Goal: Find specific page/section: Find specific page/section

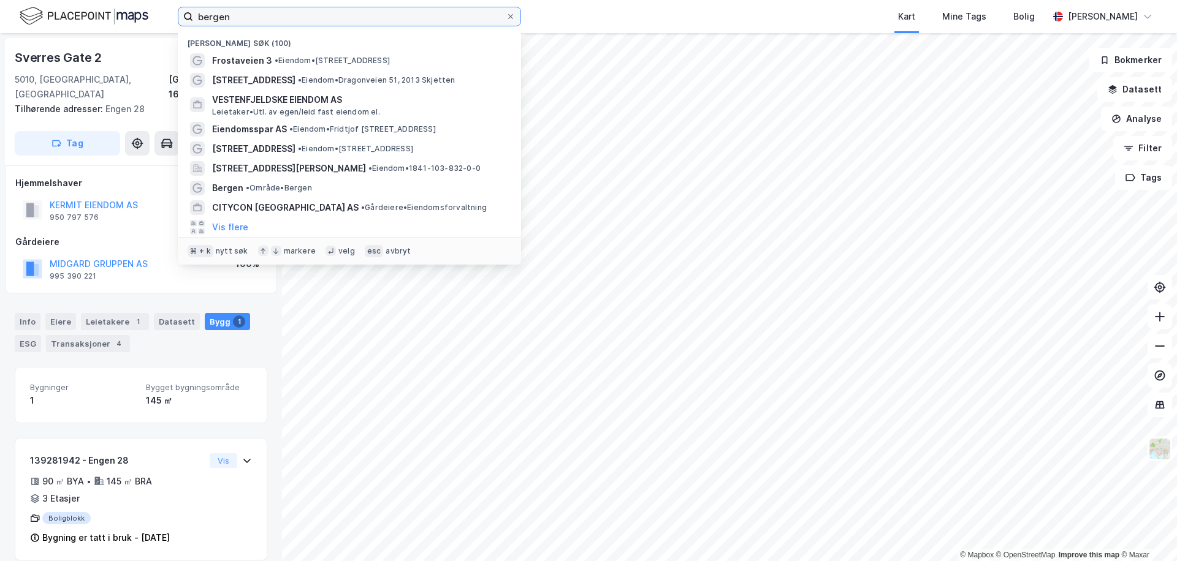
drag, startPoint x: 281, startPoint y: 17, endPoint x: 54, endPoint y: 26, distance: 226.9
click at [54, 26] on div "bergen Nylige søk (100) Frostaveien 3 • Eiendom • [STREET_ADDRESS] • Eiendom • …" at bounding box center [588, 16] width 1177 height 33
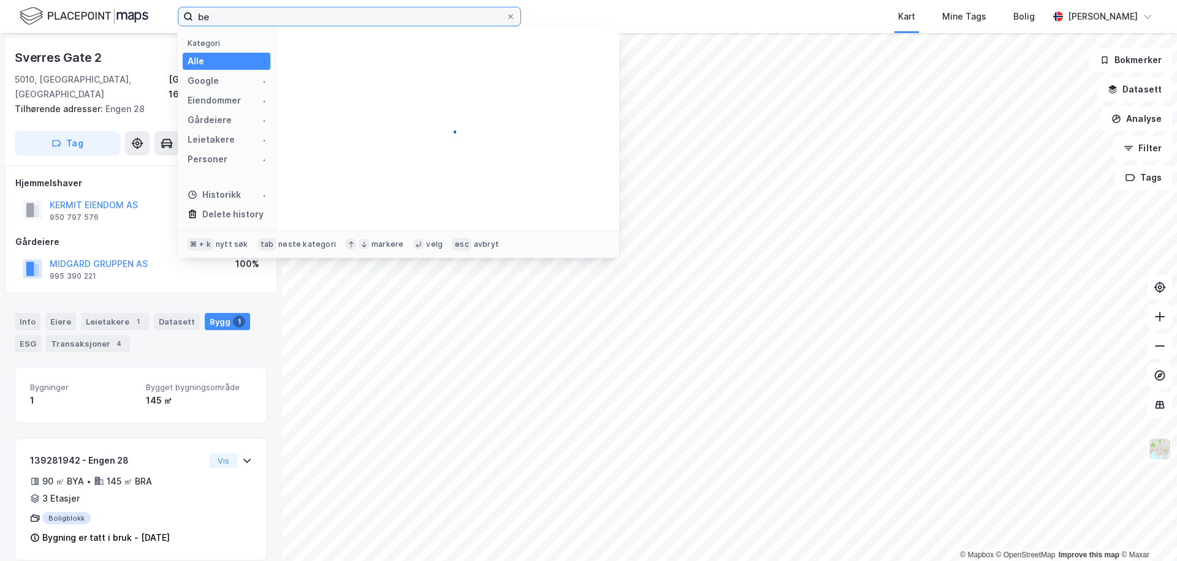
type input "b"
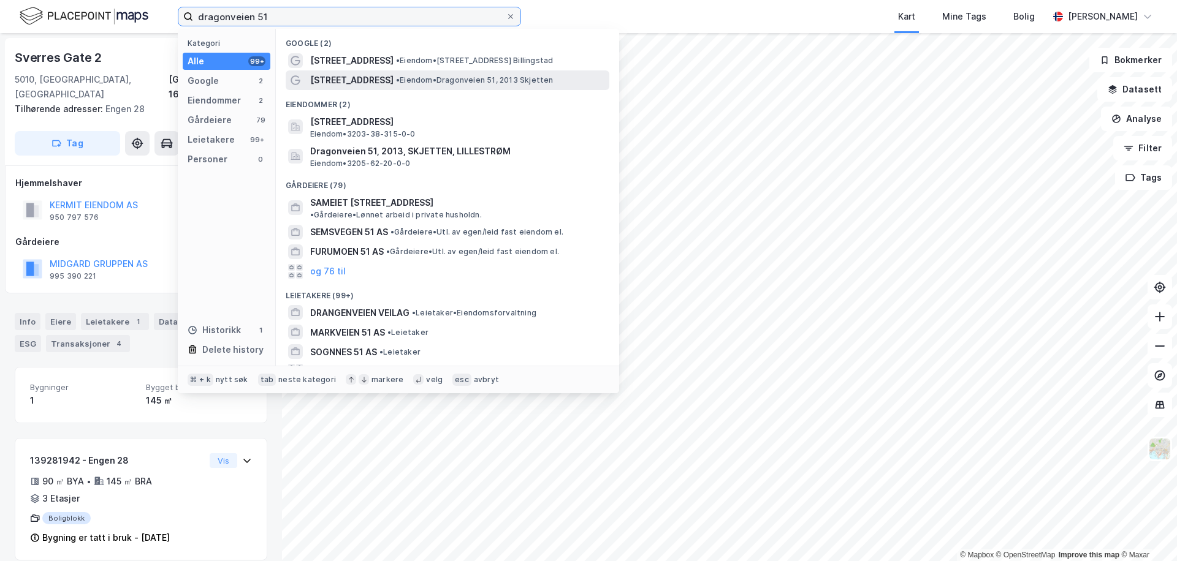
type input "dragonveien 51"
click at [396, 76] on span "• Eiendom • Dragonveien 51, 2013 Skjetten" at bounding box center [474, 80] width 157 height 10
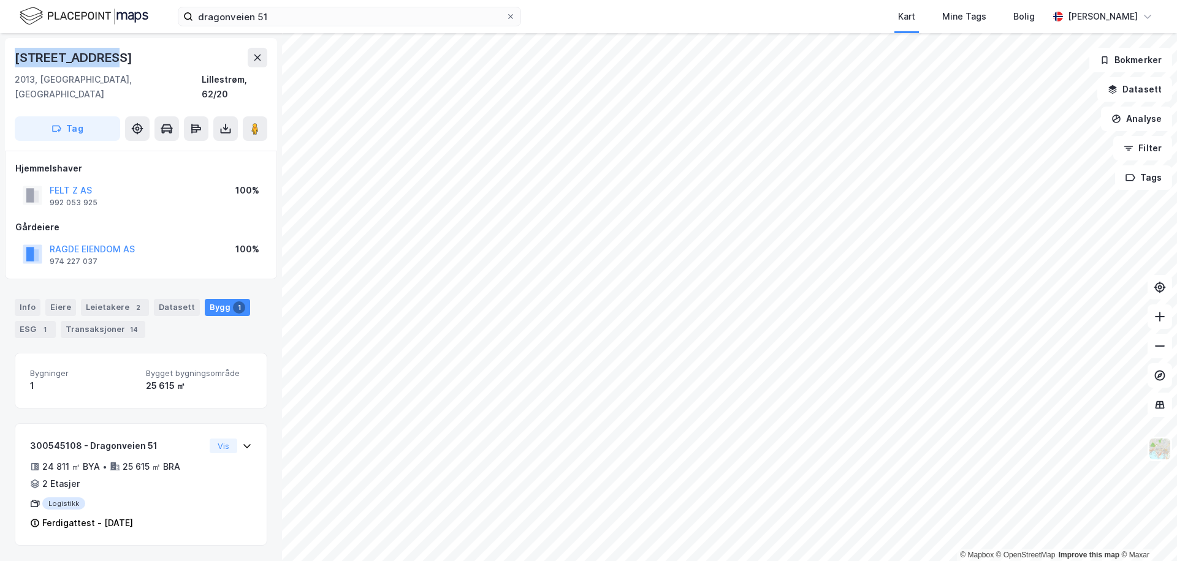
drag, startPoint x: 104, startPoint y: 53, endPoint x: 12, endPoint y: 51, distance: 92.5
click at [12, 51] on div "Dragonveien 51 2013, [GEOGRAPHIC_DATA], Akershus Lillestrøm, 62/20 Tag" at bounding box center [141, 94] width 272 height 113
copy div "[STREET_ADDRESS]"
click at [181, 56] on div "[STREET_ADDRESS]" at bounding box center [141, 58] width 252 height 20
